Goal: Information Seeking & Learning: Find specific fact

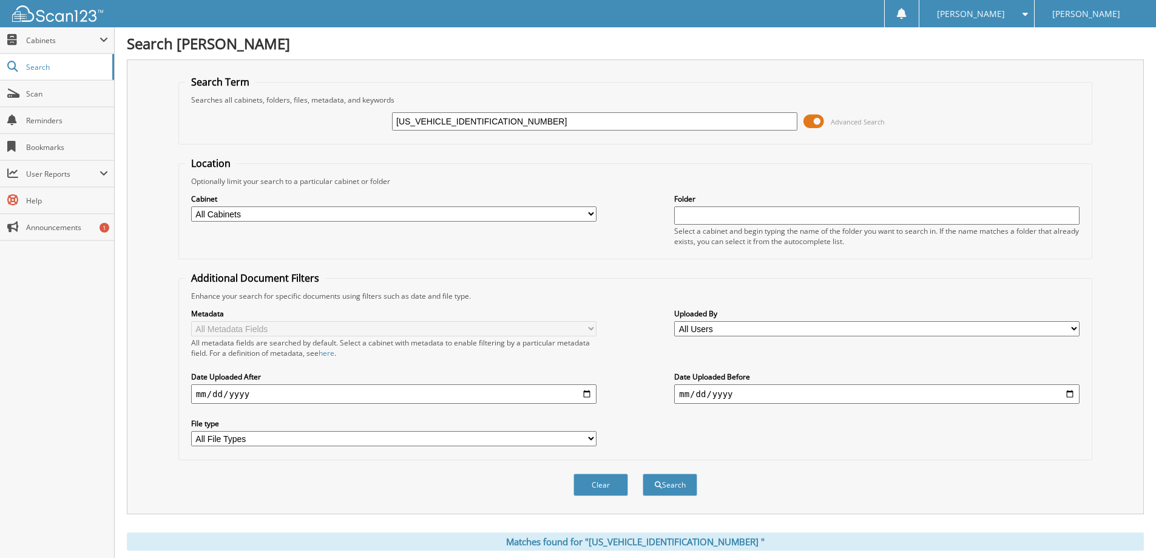
click at [512, 117] on input "[US_VEHICLE_IDENTIFICATION_NUMBER]" at bounding box center [595, 121] width 406 height 18
click at [511, 116] on input "[US_VEHICLE_IDENTIFICATION_NUMBER]" at bounding box center [595, 121] width 406 height 18
drag, startPoint x: 511, startPoint y: 114, endPoint x: 488, endPoint y: 126, distance: 25.2
click at [488, 126] on input "[US_VEHICLE_IDENTIFICATION_NUMBER]" at bounding box center [595, 121] width 406 height 18
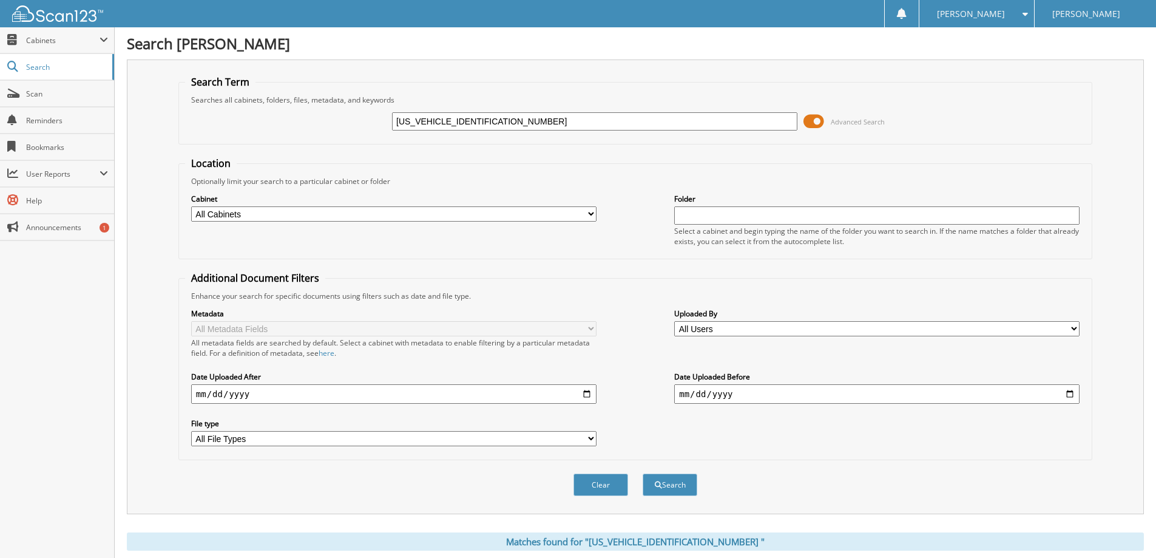
drag, startPoint x: 488, startPoint y: 124, endPoint x: 465, endPoint y: 120, distance: 23.5
click at [465, 120] on input "[US_VEHICLE_IDENTIFICATION_NUMBER]" at bounding box center [595, 121] width 406 height 18
paste input "EW1E44LFA8634101"
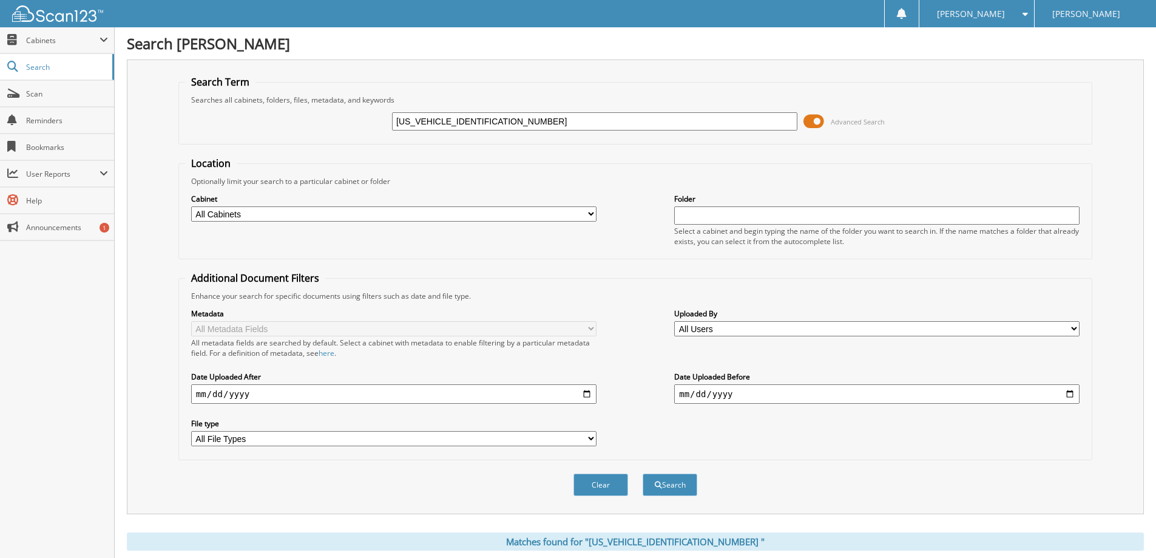
type input "[US_VEHICLE_IDENTIFICATION_NUMBER]"
click at [643, 474] on button "Search" at bounding box center [670, 485] width 55 height 22
click at [535, 115] on input "1FTEW1E44LFA86341" at bounding box center [595, 121] width 406 height 18
paste input "FW1RG2NFC072340"
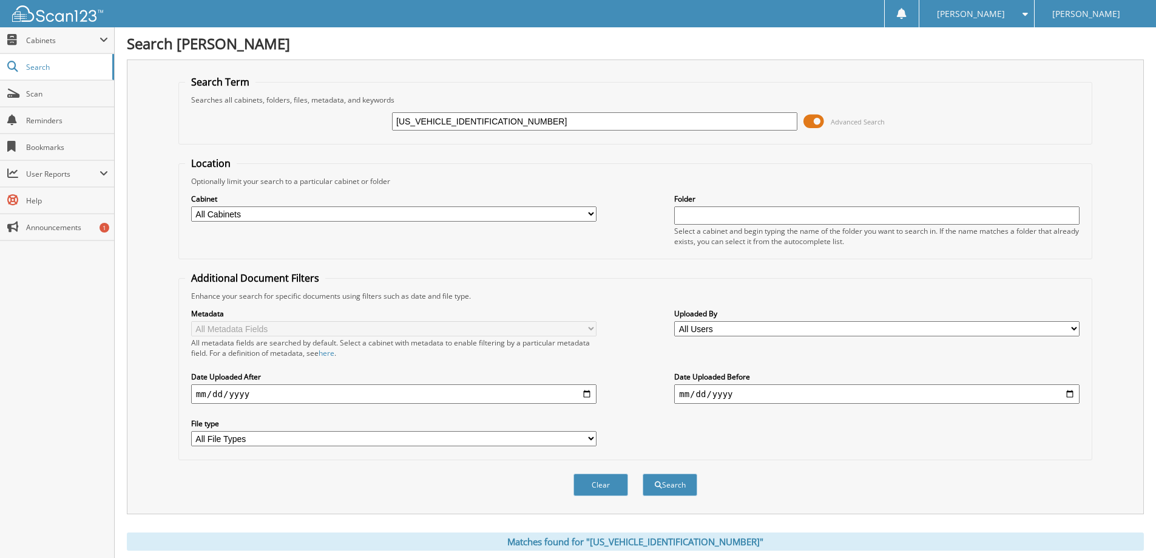
type input "1FTFW1RG2NFC07234"
click at [643, 474] on button "Search" at bounding box center [670, 485] width 55 height 22
click at [523, 121] on input "1FTFW1RG2NFC07234" at bounding box center [595, 121] width 406 height 18
paste input "MCU9MN9RUB1229201"
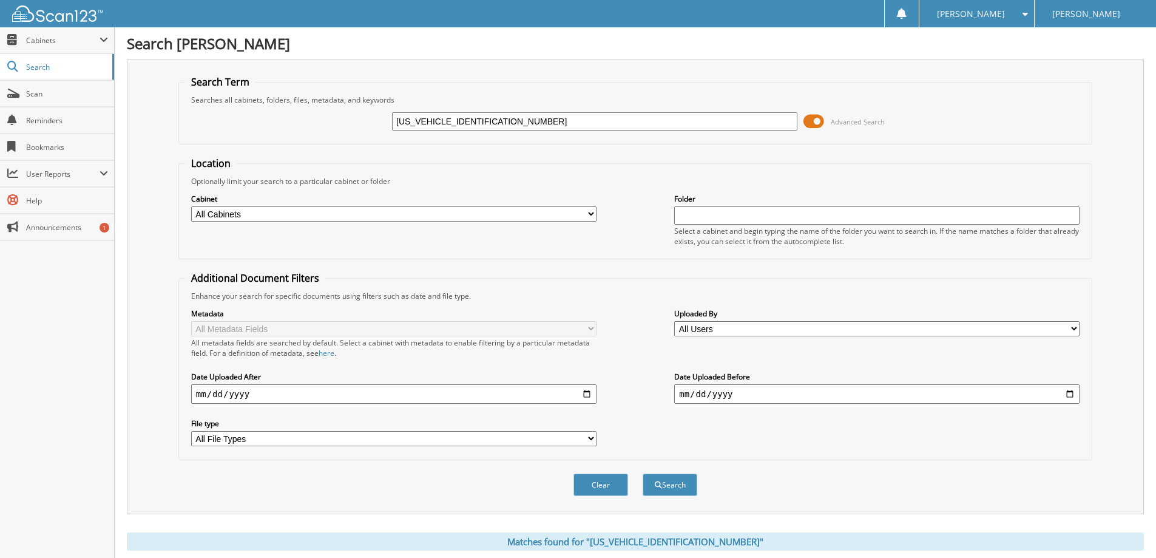
type input "[US_VEHICLE_IDENTIFICATION_NUMBER]"
click at [643, 474] on button "Search" at bounding box center [670, 485] width 55 height 22
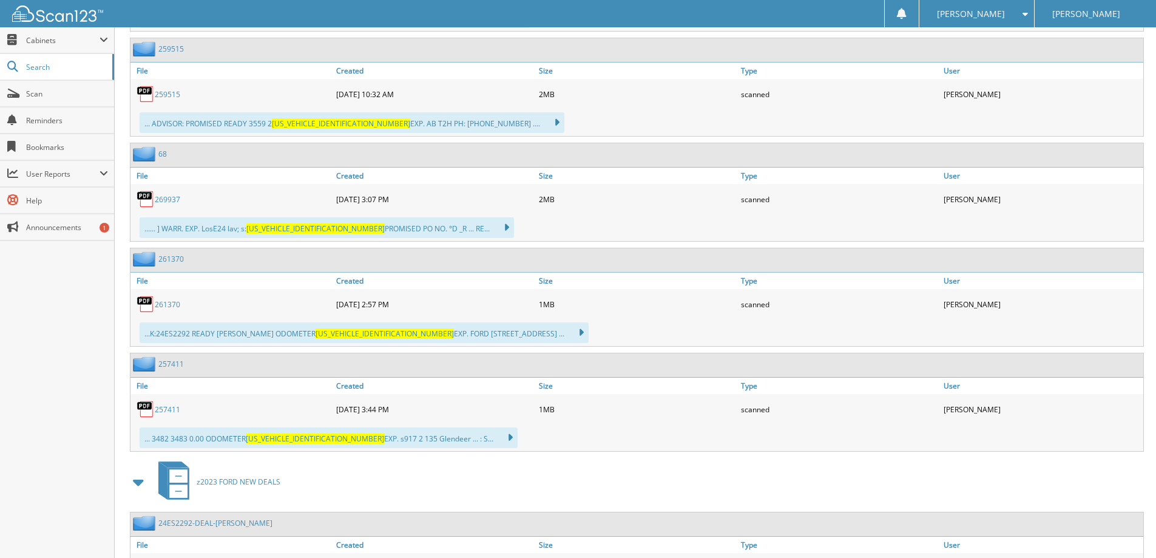
scroll to position [850, 0]
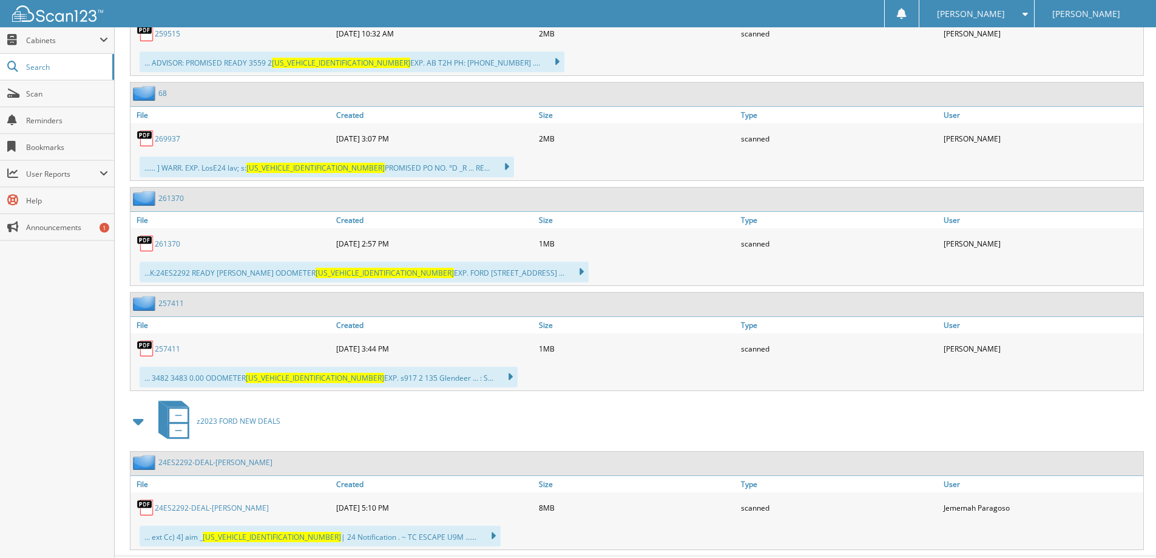
click at [236, 505] on link "24ES2292-DEAL-[PERSON_NAME]" at bounding box center [212, 508] width 114 height 10
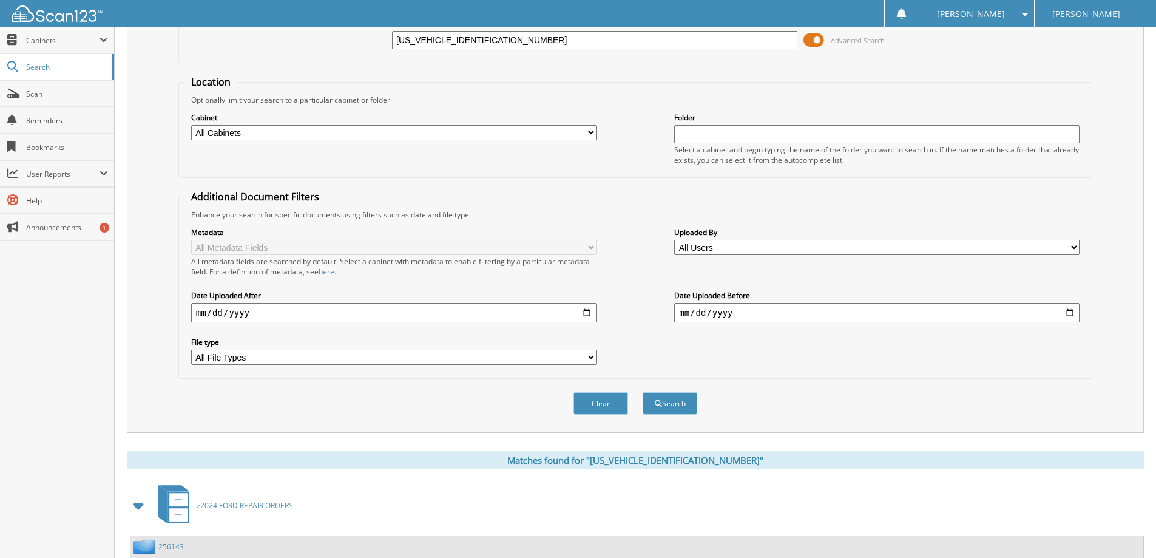
scroll to position [61, 0]
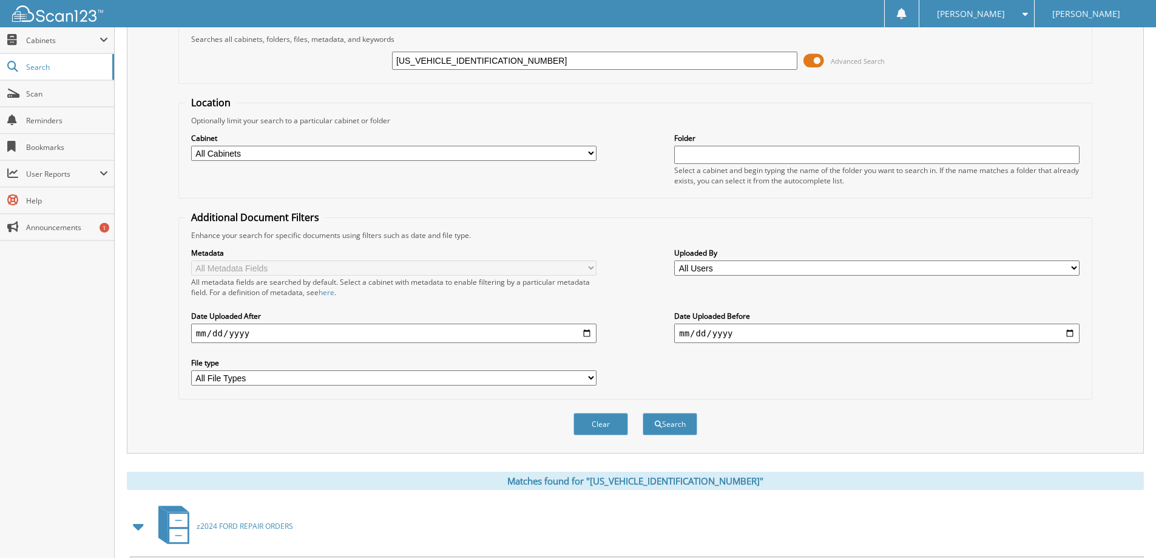
click at [475, 66] on input "[US_VEHICLE_IDENTIFICATION_NUMBER]" at bounding box center [595, 61] width 406 height 18
paste input "[VEHICLE_IDENTIFICATION_NUMBER]"
type input "[US_VEHICLE_IDENTIFICATION_NUMBER]"
click at [643, 413] on button "Search" at bounding box center [670, 424] width 55 height 22
